Goal: Task Accomplishment & Management: Manage account settings

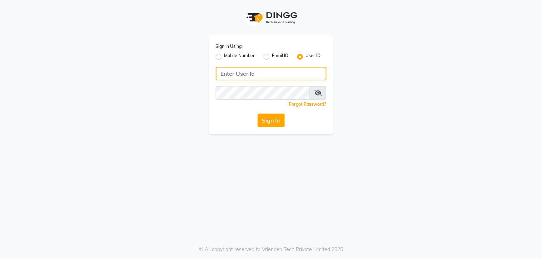
type input "8961790106"
click at [272, 131] on div "Sign In Using: Mobile Number Email ID User ID 8961790106 Remember me Forgot Pas…" at bounding box center [271, 84] width 125 height 99
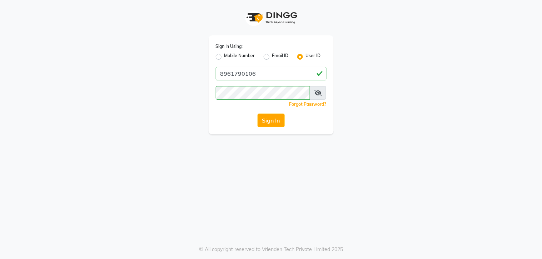
click at [272, 129] on div "Sign In Using: Mobile Number Email ID User ID 8961790106 Remember me Forgot Pas…" at bounding box center [271, 84] width 125 height 99
click at [272, 122] on button "Sign In" at bounding box center [271, 121] width 27 height 14
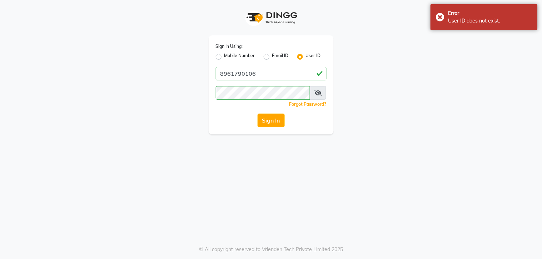
click at [225, 57] on label "Mobile Number" at bounding box center [240, 57] width 31 height 9
click at [225, 57] on input "Mobile Number" at bounding box center [227, 55] width 5 height 5
radio input "true"
radio input "false"
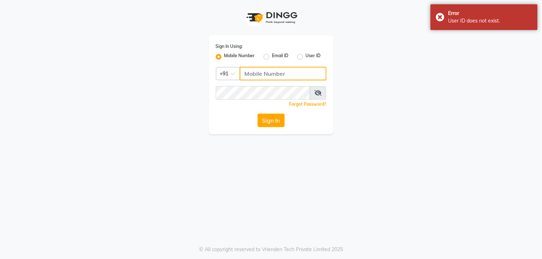
click at [270, 76] on input "Username" at bounding box center [283, 74] width 87 height 14
type input "8961790106"
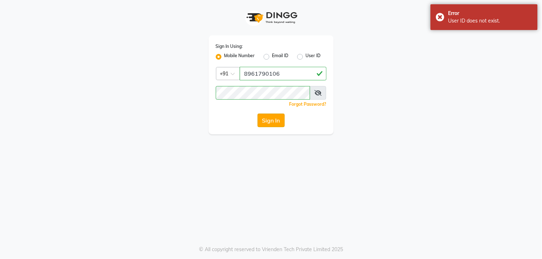
click at [266, 121] on button "Sign In" at bounding box center [271, 121] width 27 height 14
